Goal: Task Accomplishment & Management: Manage account settings

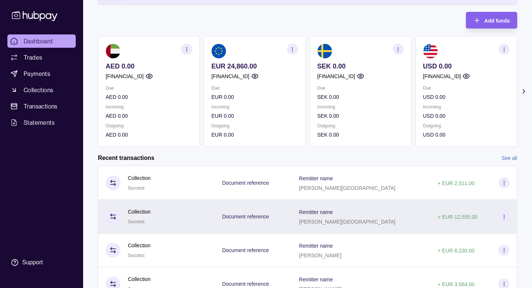
scroll to position [66, 0]
click at [333, 218] on div "Remitter name [PERSON_NAME]" at bounding box center [361, 216] width 139 height 34
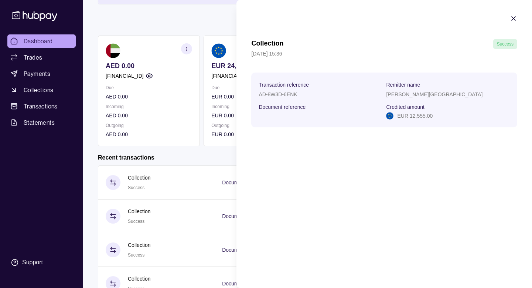
click at [196, 154] on html "Browse Stores Add to MyUS cart X Close YOU CAN SHOP HERE! Find the product you …" at bounding box center [266, 146] width 532 height 424
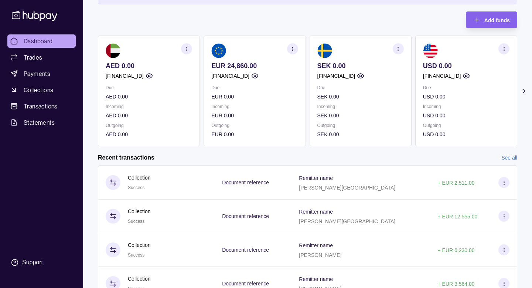
click at [292, 179] on div "Document reference" at bounding box center [253, 182] width 77 height 34
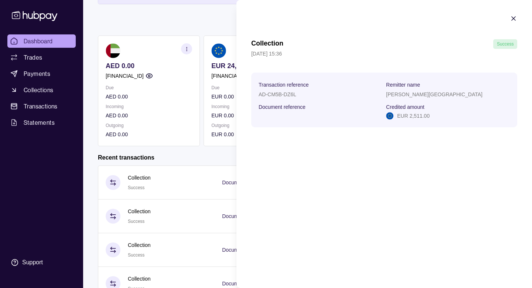
click at [193, 165] on html "Browse Stores Add to MyUS cart X Close YOU CAN SHOP HERE! Find the product you …" at bounding box center [266, 146] width 532 height 424
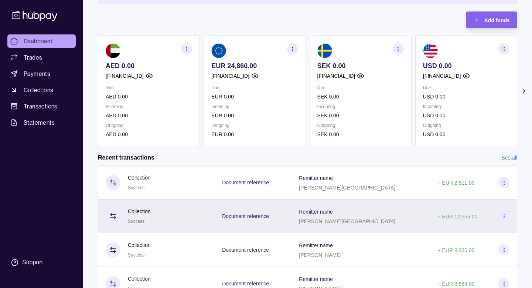
click at [239, 217] on div "Document reference" at bounding box center [253, 216] width 77 height 34
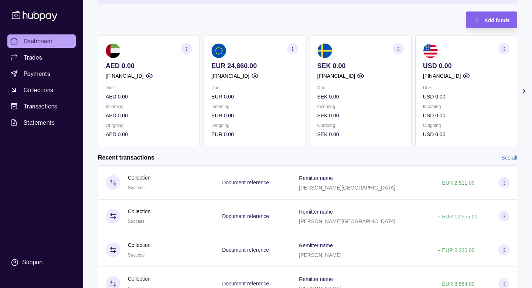
click at [189, 149] on html "Browse Stores Add to MyUS cart X Close YOU CAN SHOP HERE! Find the product you …" at bounding box center [266, 146] width 532 height 424
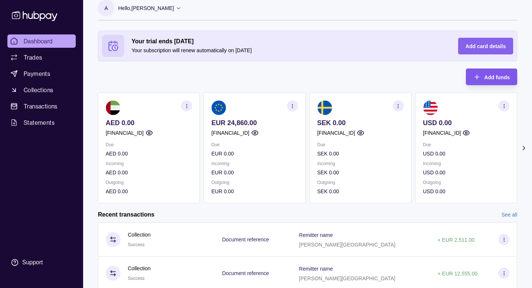
scroll to position [2, 0]
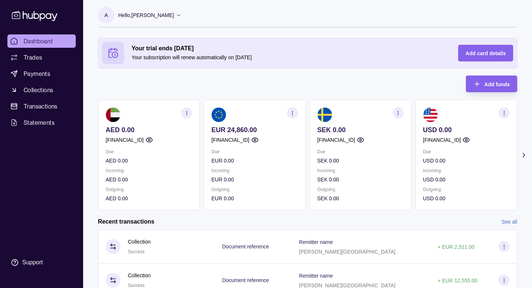
click at [502, 108] on section "button" at bounding box center [504, 112] width 11 height 11
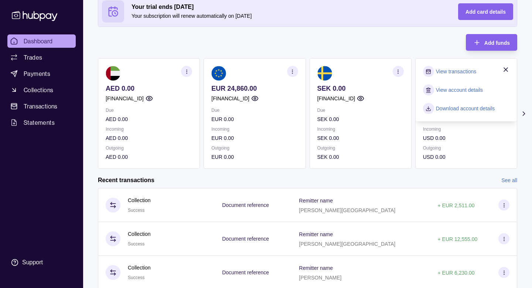
scroll to position [0, 0]
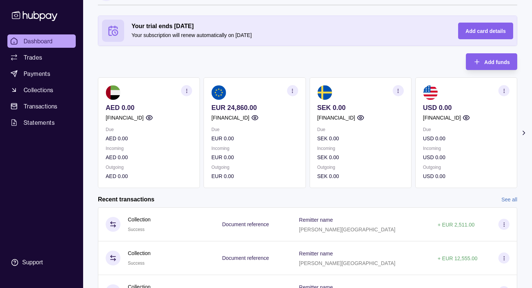
scroll to position [28, 0]
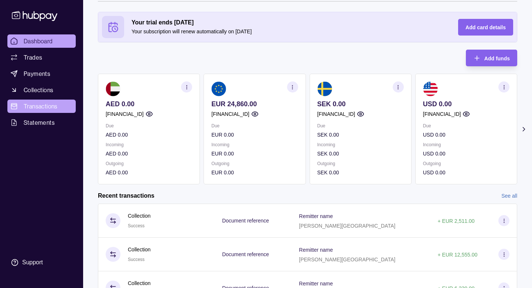
click at [40, 103] on span "Transactions" at bounding box center [41, 106] width 34 height 9
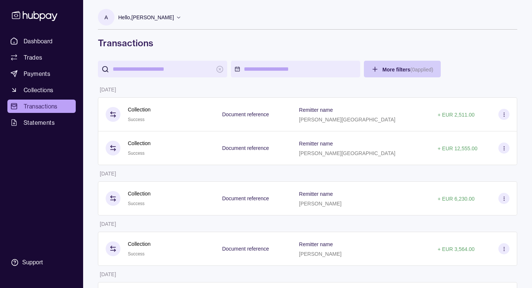
click at [374, 65] on html "Browse Stores Add to MyUS cart X Close YOU CAN SHOP HERE! Find the product you …" at bounding box center [266, 165] width 532 height 331
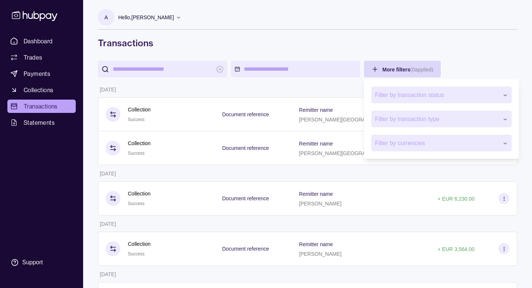
click at [462, 62] on html "Browse Stores Add to MyUS cart X Close YOU CAN SHOP HERE! Find the product you …" at bounding box center [266, 165] width 532 height 331
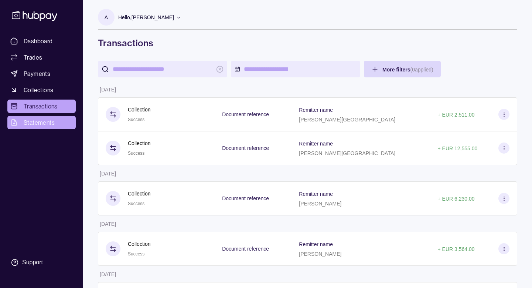
click at [54, 120] on link "Statements" at bounding box center [41, 122] width 68 height 13
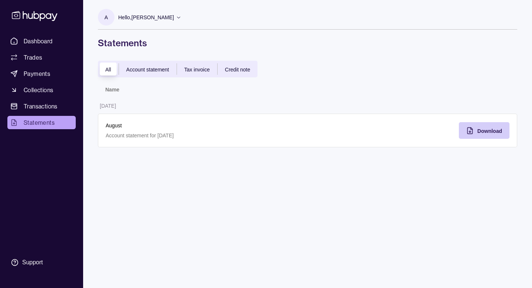
click at [475, 128] on div "Download" at bounding box center [479, 130] width 47 height 17
click at [38, 108] on span "Transactions" at bounding box center [41, 106] width 34 height 9
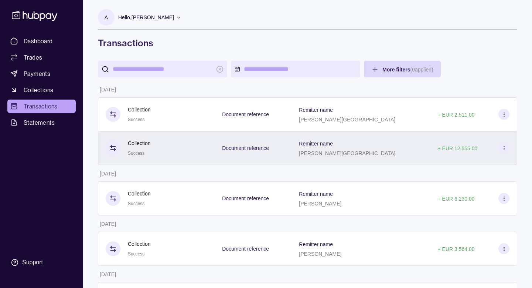
click at [284, 147] on div "Document reference" at bounding box center [253, 148] width 62 height 10
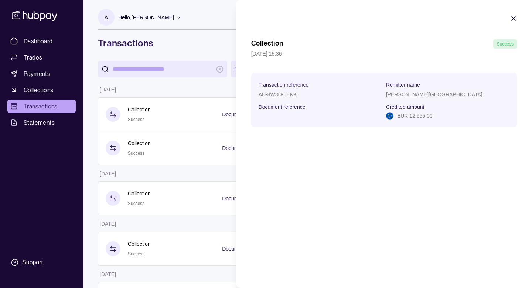
click at [512, 17] on icon "button" at bounding box center [514, 19] width 4 height 4
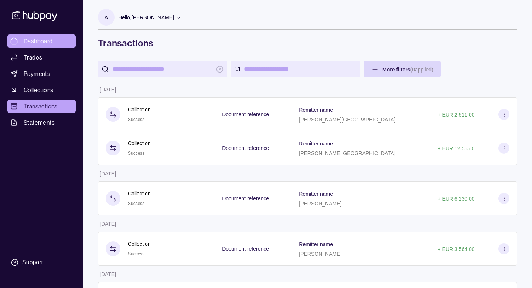
click at [37, 47] on link "Dashboard" at bounding box center [41, 40] width 68 height 13
